Goal: Information Seeking & Learning: Learn about a topic

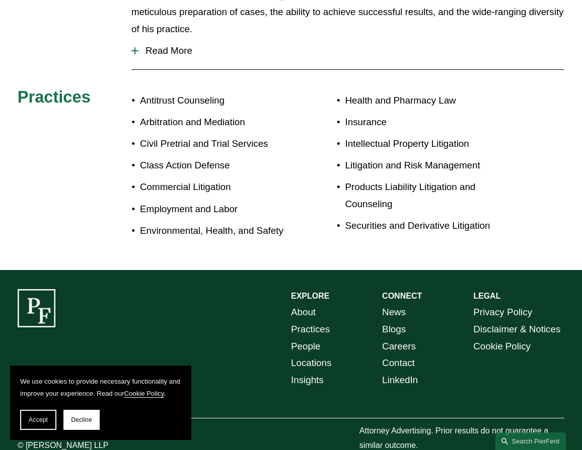
scroll to position [432, 0]
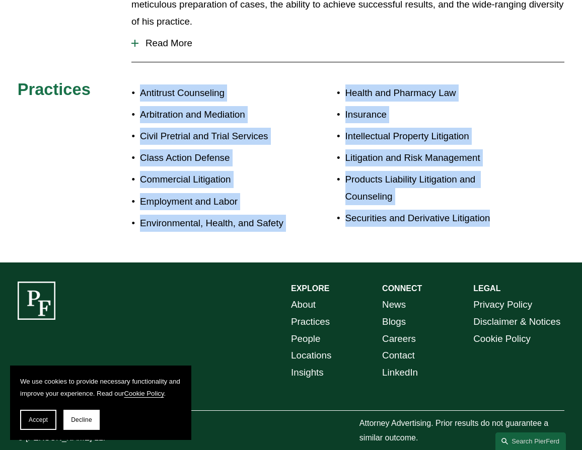
drag, startPoint x: 504, startPoint y: 202, endPoint x: 141, endPoint y: 68, distance: 387.2
click at [141, 68] on div "About [PERSON_NAME] has been a trial lawyer and litigator for 30 years, handlin…" at bounding box center [291, 102] width 582 height 281
click at [447, 171] on p "Products Liability Litigation and Counseling" at bounding box center [432, 188] width 174 height 34
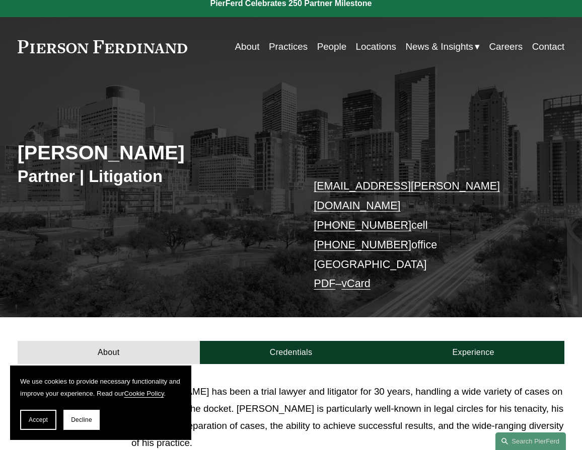
scroll to position [0, 0]
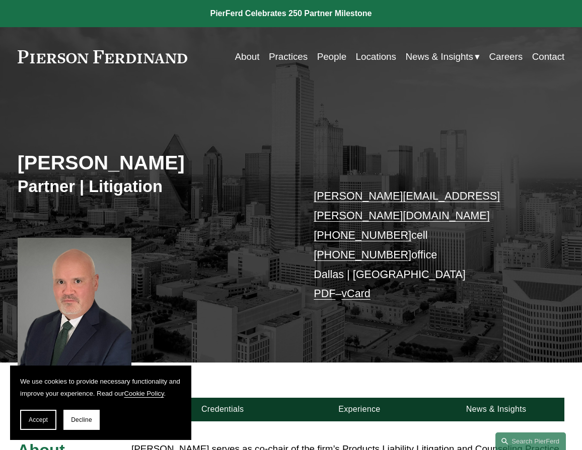
drag, startPoint x: 407, startPoint y: 181, endPoint x: 333, endPoint y: 60, distance: 141.6
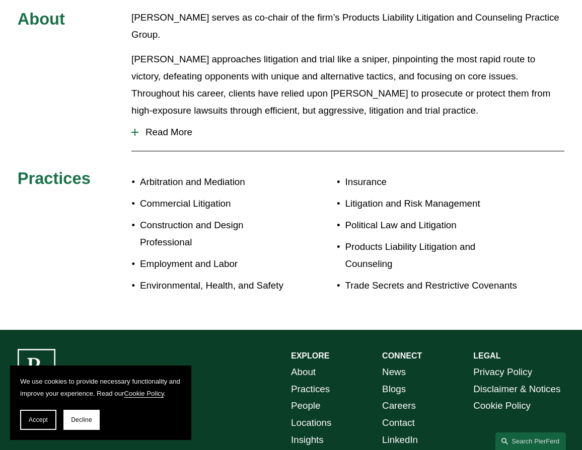
scroll to position [483, 0]
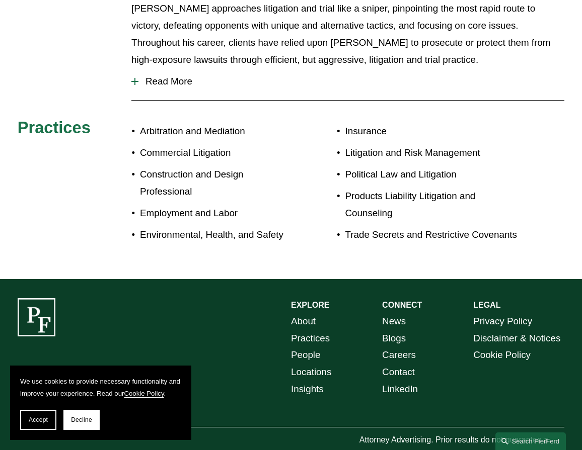
drag, startPoint x: 325, startPoint y: 109, endPoint x: 380, endPoint y: 201, distance: 107.4
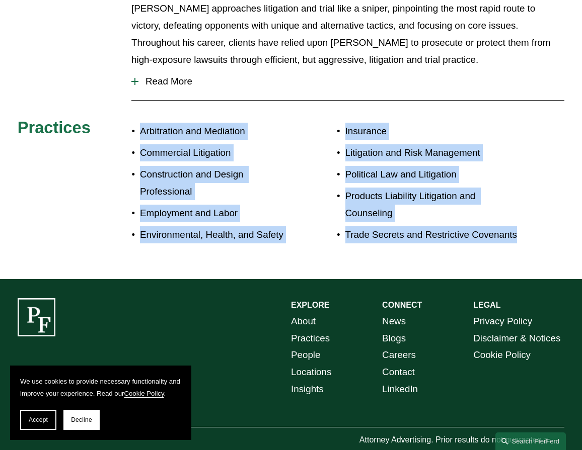
drag, startPoint x: 538, startPoint y: 204, endPoint x: 212, endPoint y: 133, distance: 333.7
click at [133, 97] on div "About Mr. Pollard serves as co-chair of the firm’s Products Liability Litigatio…" at bounding box center [291, 109] width 582 height 302
click at [277, 166] on p "Construction and Design Professional" at bounding box center [215, 183] width 151 height 34
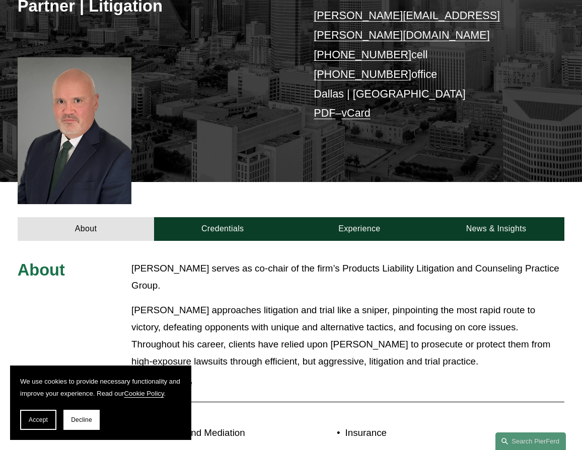
scroll to position [130, 0]
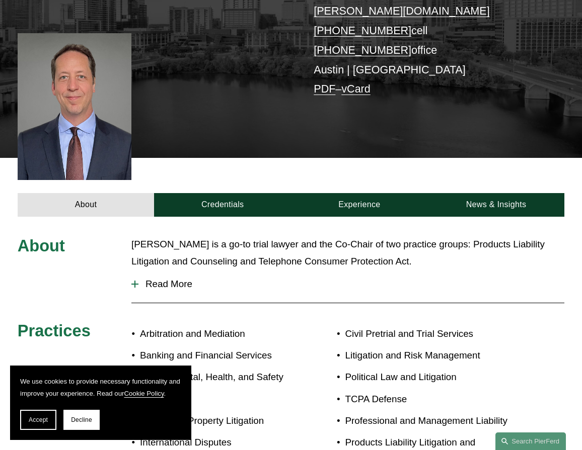
scroll to position [447, 0]
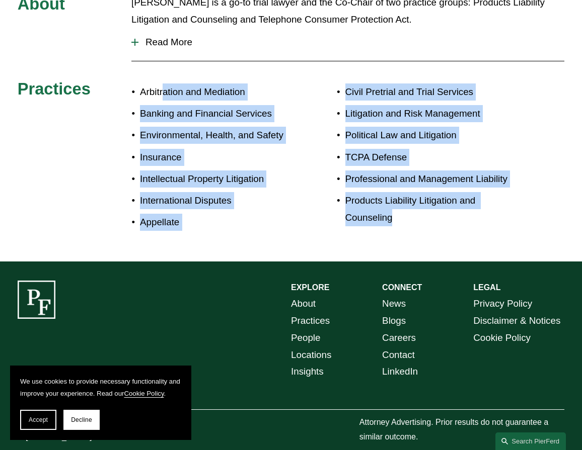
drag, startPoint x: 418, startPoint y: 203, endPoint x: 166, endPoint y: 74, distance: 282.9
click at [165, 74] on div "About William is a go-to trial lawyer and the Co-Chair of two practice groups: …" at bounding box center [291, 118] width 582 height 249
click at [419, 175] on ul "Civil Pretrial and Trial Services Litigation and Risk Management Political Law …" at bounding box center [428, 155] width 182 height 142
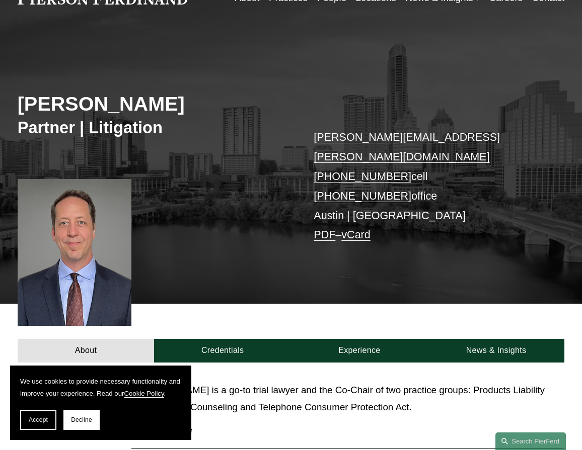
scroll to position [0, 0]
